Goal: Check status: Check status

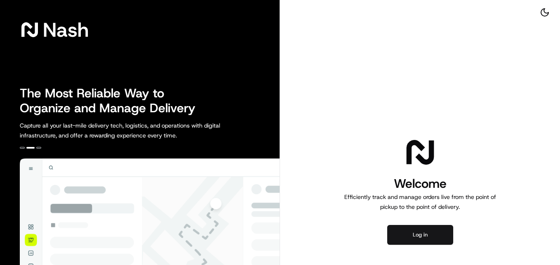
click at [417, 234] on button "Log in" at bounding box center [420, 235] width 66 height 20
